Goal: Use online tool/utility

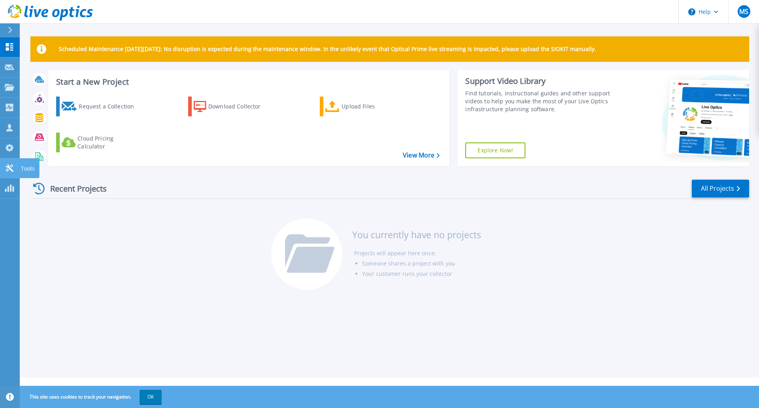
click at [27, 171] on p "Tools" at bounding box center [28, 168] width 14 height 21
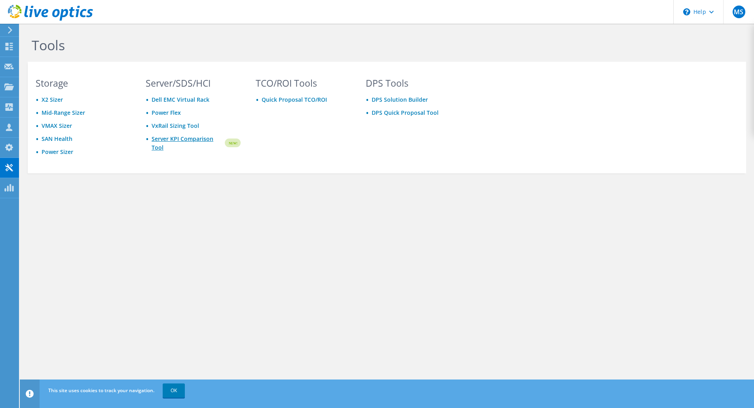
click at [161, 139] on link "Server KPI Comparison Tool" at bounding box center [187, 142] width 72 height 17
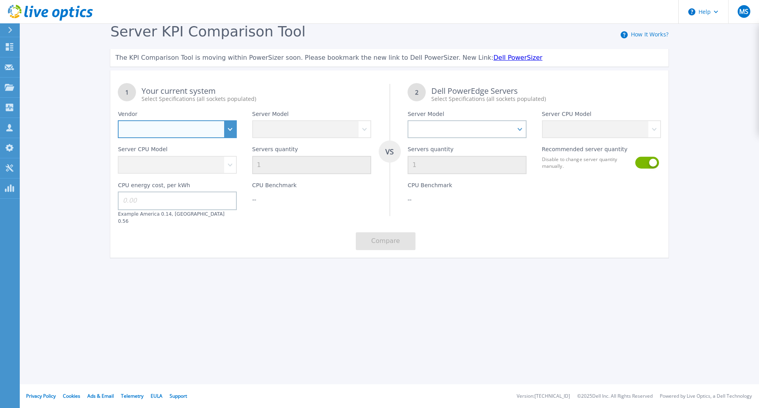
click at [171, 127] on select "Dell HPE Lenovo Supermicro" at bounding box center [177, 129] width 119 height 18
select select "Dell"
click at [118, 121] on select "Dell HPE Lenovo Supermicro" at bounding box center [177, 129] width 119 height 18
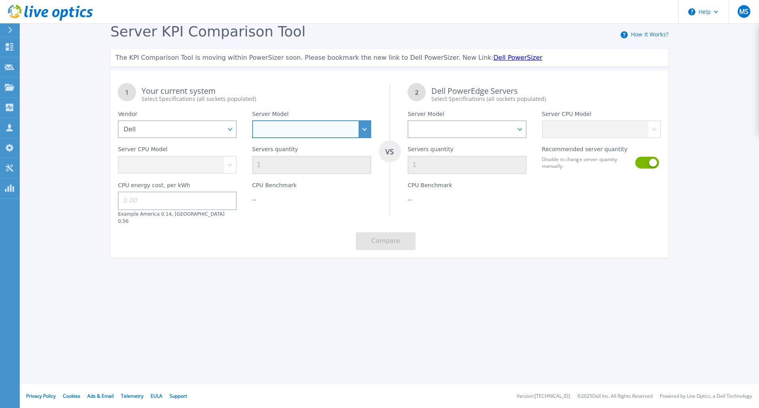
click at [316, 129] on select "PowerEdge C6520 PowerEdge C6525 PowerEdge HS5610 PowerEdge HS5620 PowerEdge R24…" at bounding box center [311, 129] width 119 height 18
click at [252, 121] on select "PowerEdge C6520 PowerEdge C6525 PowerEdge HS5610 PowerEdge HS5620 PowerEdge R24…" at bounding box center [311, 129] width 119 height 18
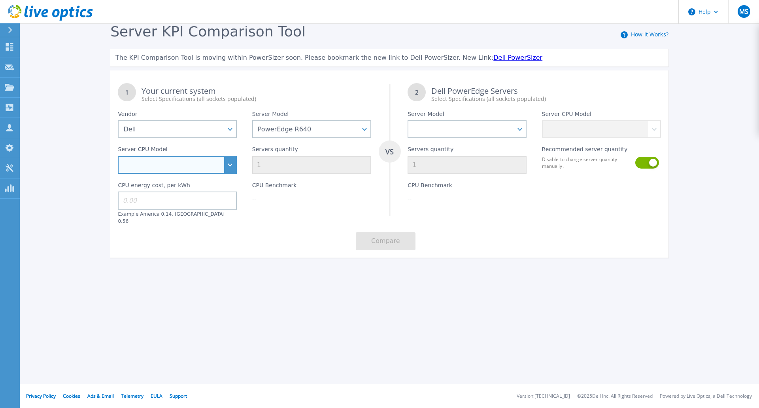
click at [167, 169] on select "Intel Xeon Gold 6256 3.6GHz Intel Xeon Bronze 3204 1.9GHz Intel Xeon Bronze 320…" at bounding box center [177, 165] width 119 height 18
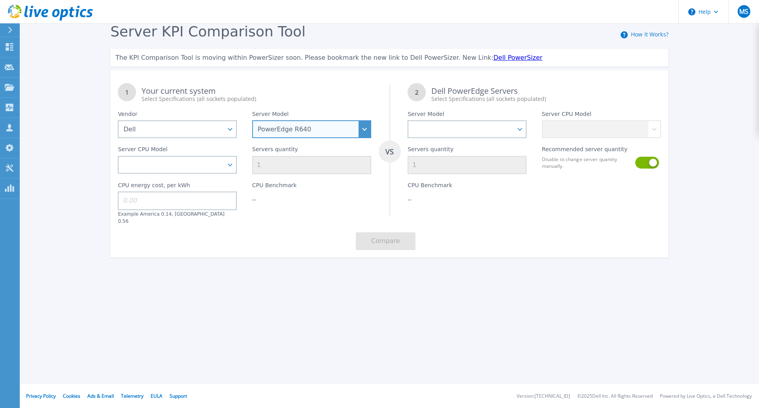
click at [334, 134] on select "PowerEdge C6520 PowerEdge C6525 PowerEdge HS5610 PowerEdge HS5620 PowerEdge R24…" at bounding box center [311, 129] width 119 height 18
click at [252, 121] on select "PowerEdge C6520 PowerEdge C6525 PowerEdge HS5610 PowerEdge HS5620 PowerEdge R24…" at bounding box center [311, 129] width 119 height 18
click at [165, 176] on div "CPU energy cost, per kWh Example America 0.14, Europe 0.56" at bounding box center [177, 199] width 134 height 50
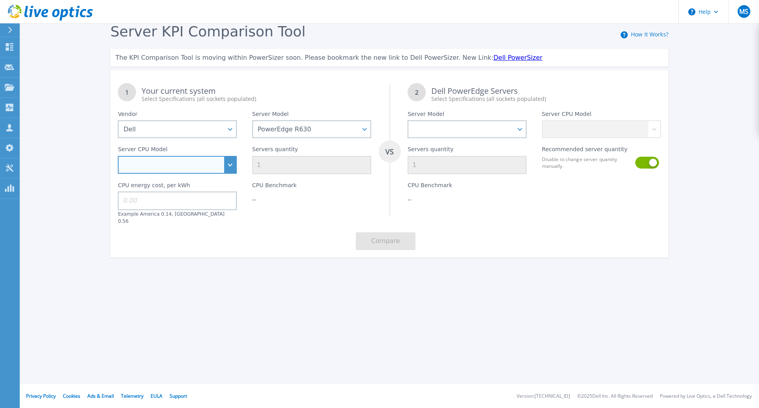
click at [177, 164] on select "Intel Xeon E5-2603 v4 1.7GHz Intel Xeon E5-2609 v4 1.7GHz Intel Xeon E5-2620 v4…" at bounding box center [177, 165] width 119 height 18
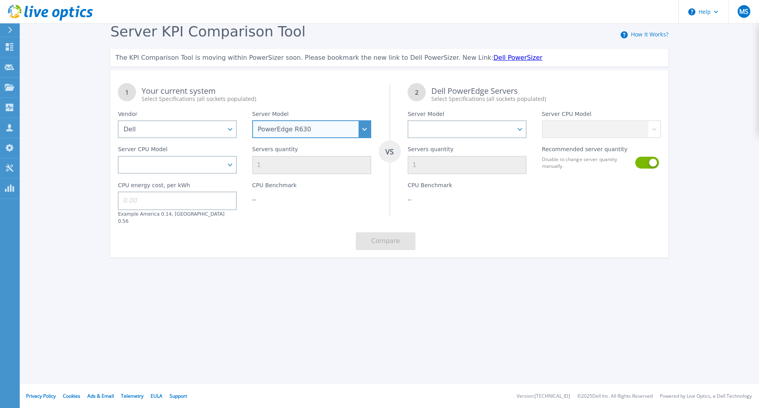
click at [315, 127] on select "PowerEdge C6520 PowerEdge C6525 PowerEdge HS5610 PowerEdge HS5620 PowerEdge R24…" at bounding box center [311, 129] width 119 height 18
click at [252, 121] on select "PowerEdge C6520 PowerEdge C6525 PowerEdge HS5610 PowerEdge HS5620 PowerEdge R24…" at bounding box center [311, 129] width 119 height 18
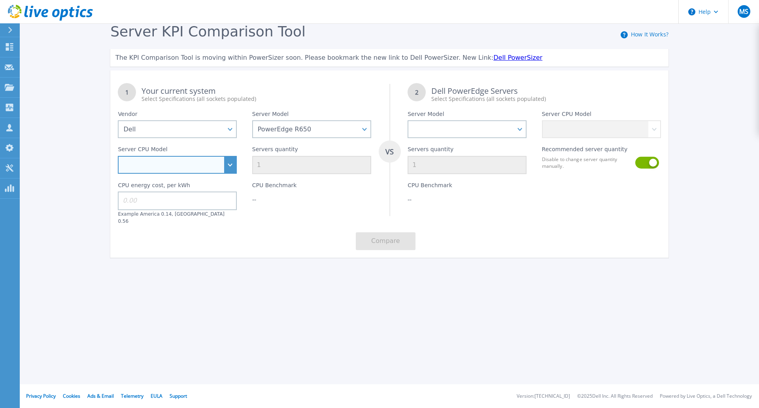
click at [184, 165] on select "Intel Xeon Gold 6312U 2.4GHz Intel Xeon Platinum 8352M 2.3GHz Intel Xeon Platin…" at bounding box center [177, 165] width 119 height 18
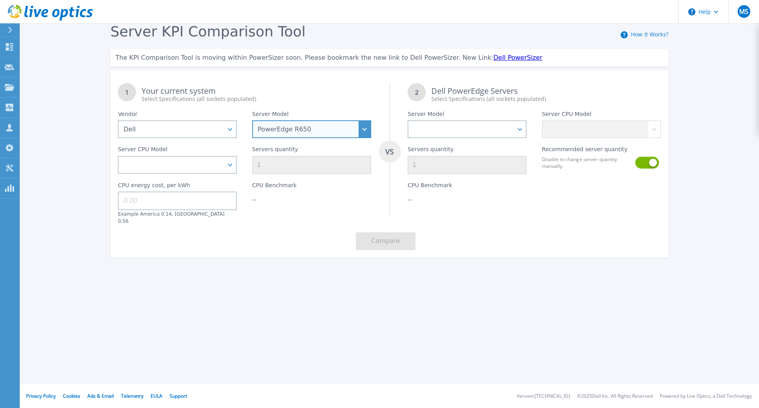
click at [352, 133] on select "PowerEdge C6520 PowerEdge C6525 PowerEdge HS5610 PowerEdge HS5620 PowerEdge R24…" at bounding box center [311, 129] width 119 height 18
select select "PowerEdge R640"
click at [252, 121] on select "PowerEdge C6520 PowerEdge C6525 PowerEdge HS5610 PowerEdge HS5620 PowerEdge R24…" at bounding box center [311, 129] width 119 height 18
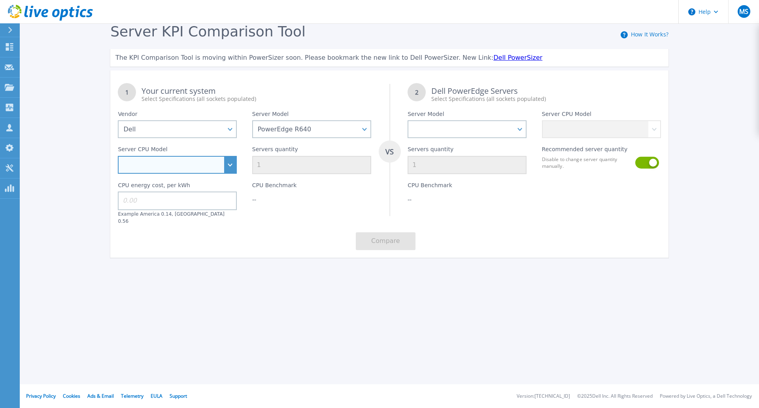
click at [187, 166] on select "Intel Xeon Gold 6256 3.6GHz Intel Xeon Bronze 3204 1.9GHz Intel Xeon Bronze 320…" at bounding box center [177, 165] width 119 height 18
click at [330, 320] on div "Help MS Channel Partner Mark shough mark.shough@summusindustries.com SUMMUS IND…" at bounding box center [379, 204] width 759 height 408
